Goal: Information Seeking & Learning: Find specific fact

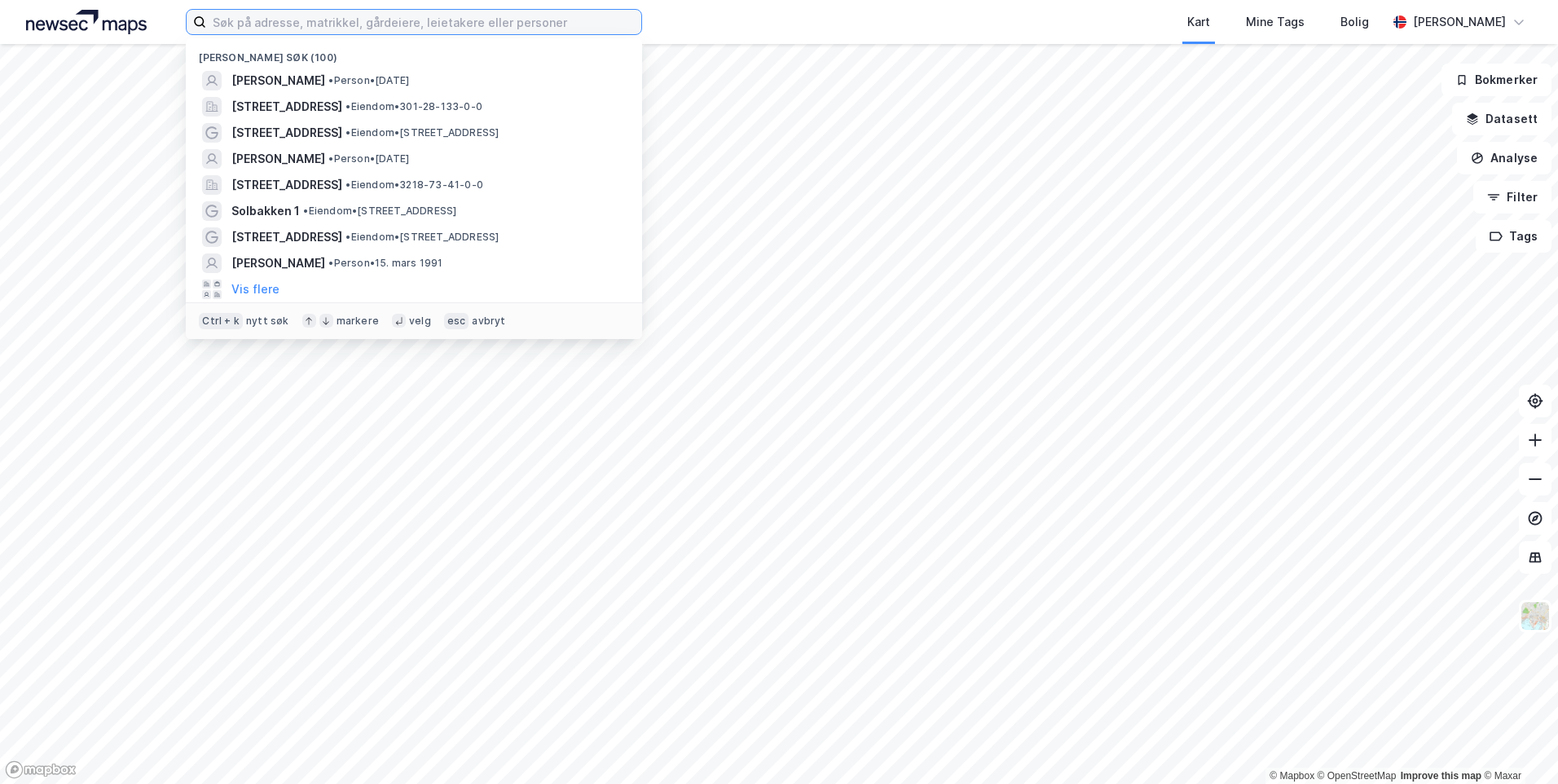
click at [273, 19] on input at bounding box center [423, 21] width 435 height 24
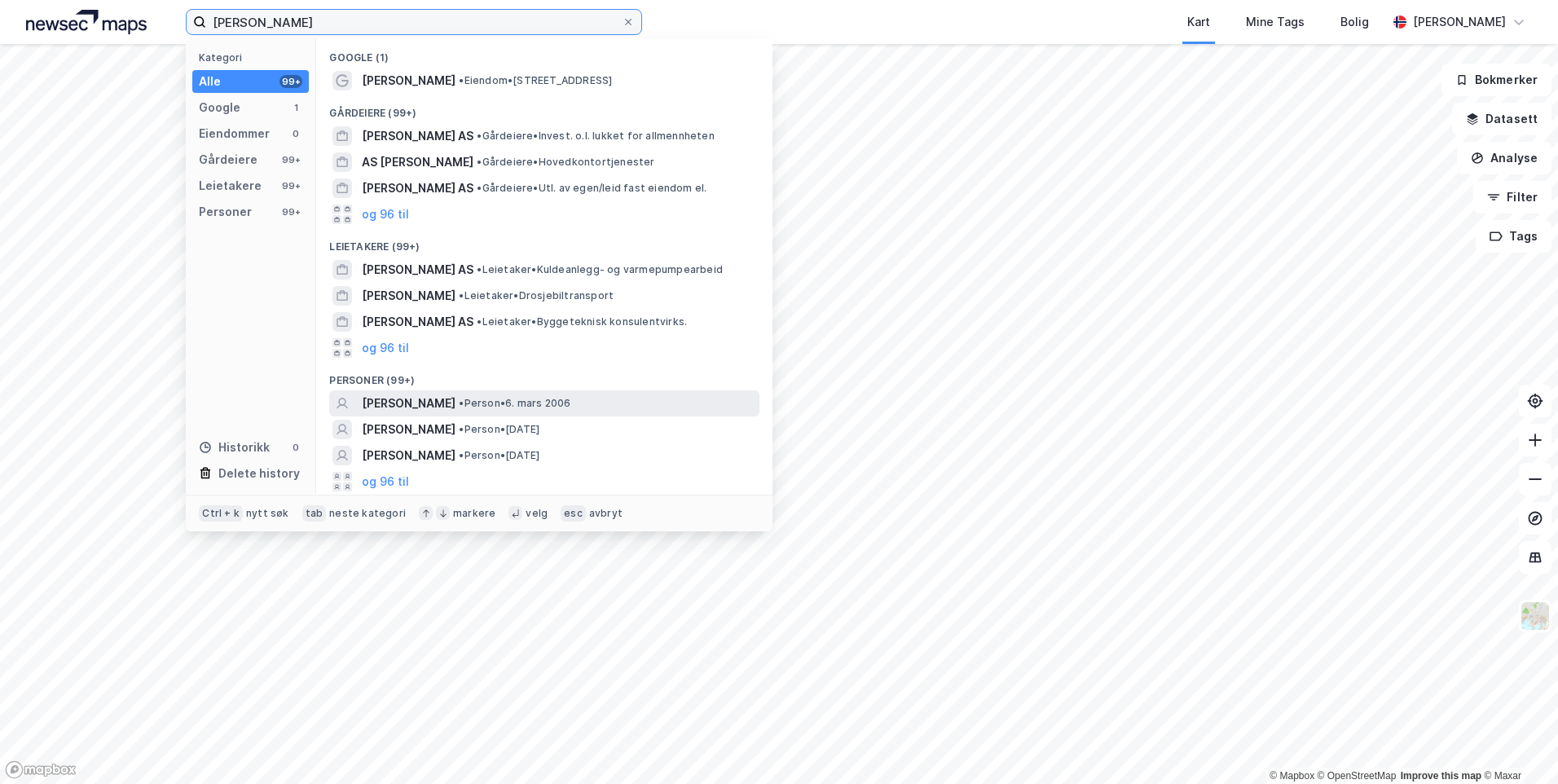
type input "[PERSON_NAME]"
click at [456, 405] on span "[PERSON_NAME]" at bounding box center [408, 403] width 94 height 20
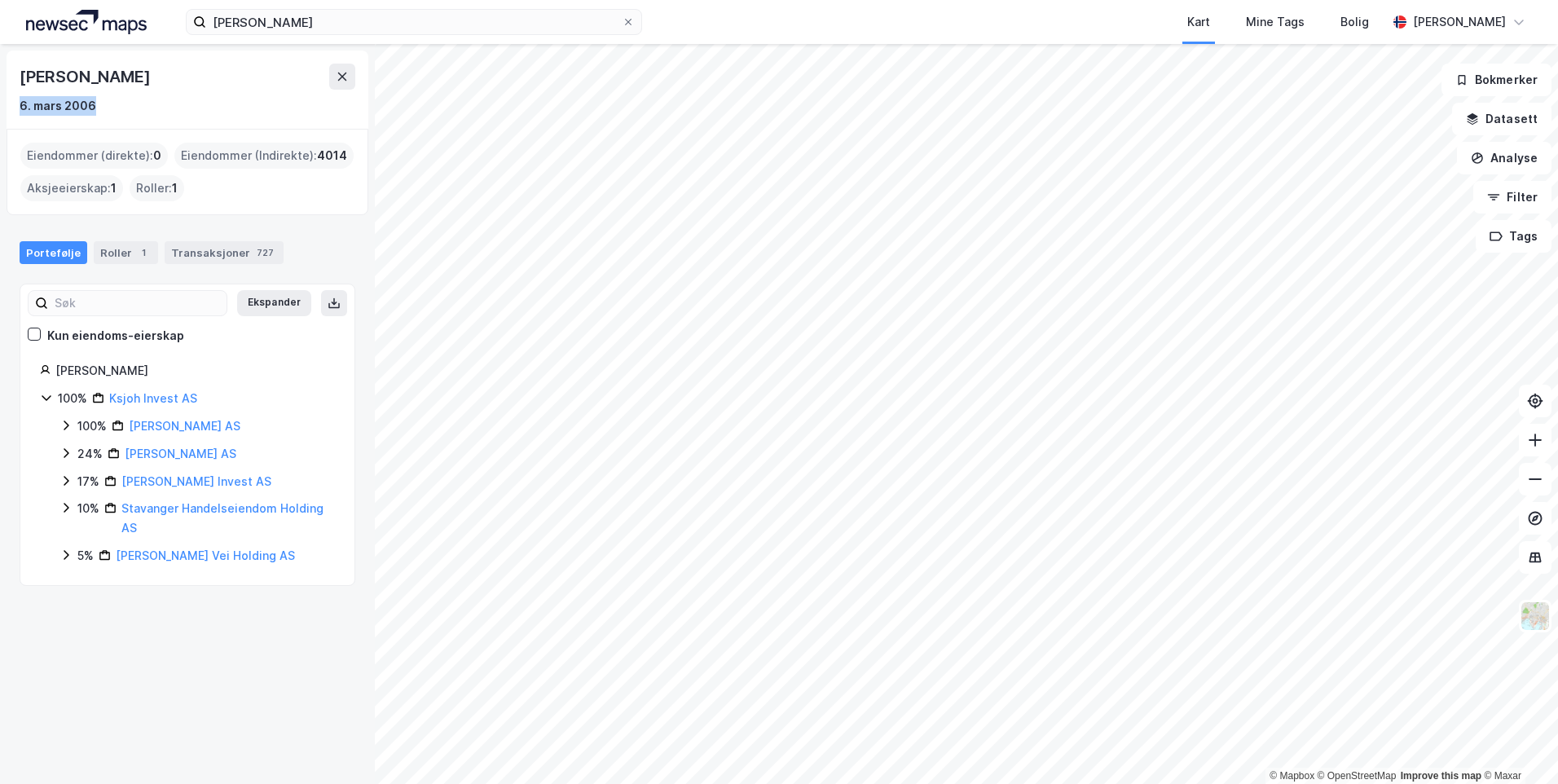
drag, startPoint x: 90, startPoint y: 110, endPoint x: 14, endPoint y: 106, distance: 76.1
click at [14, 106] on div "[PERSON_NAME] [DATE]" at bounding box center [188, 89] width 362 height 78
drag, startPoint x: 14, startPoint y: 106, endPoint x: 168, endPoint y: 114, distance: 154.2
click at [168, 114] on div "6. mars 2006" at bounding box center [187, 106] width 335 height 20
click at [75, 371] on div "[PERSON_NAME]" at bounding box center [196, 371] width 280 height 20
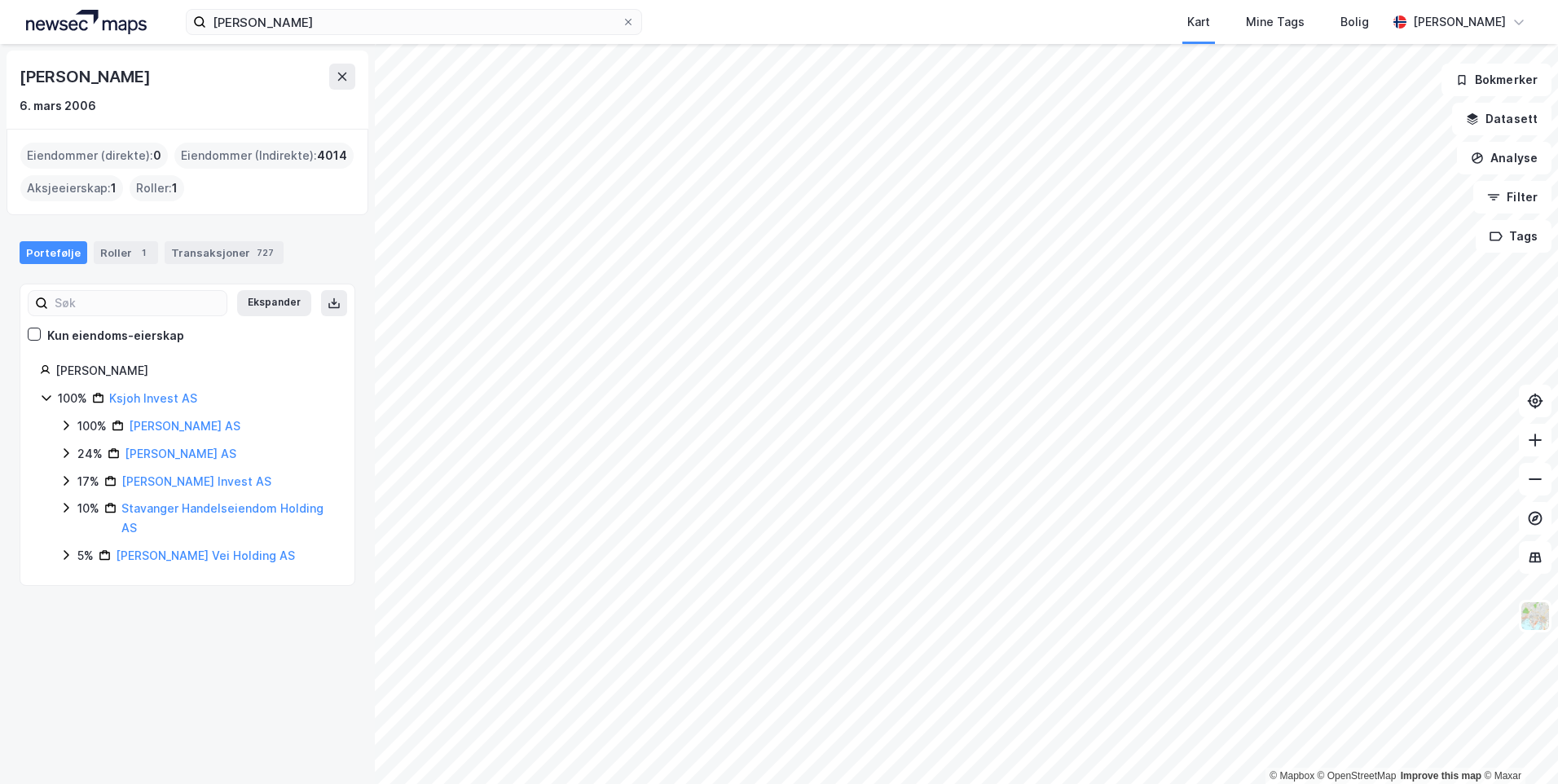
drag, startPoint x: 55, startPoint y: 375, endPoint x: 373, endPoint y: 218, distance: 354.6
click at [56, 374] on div "[PERSON_NAME]" at bounding box center [188, 371] width 295 height 20
